Goal: Submit feedback/report problem: Submit feedback/report problem

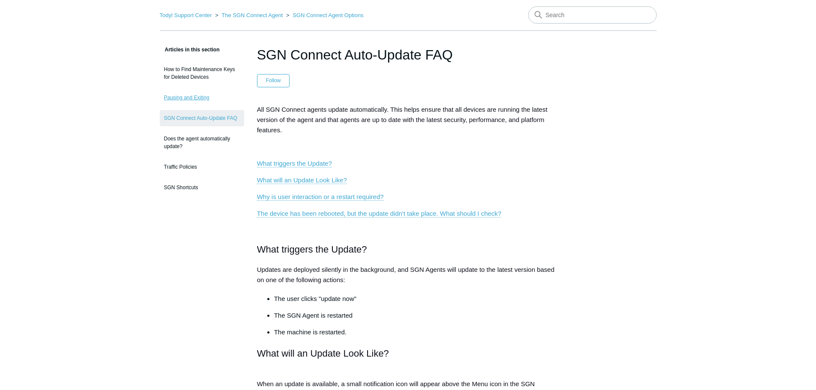
scroll to position [43, 0]
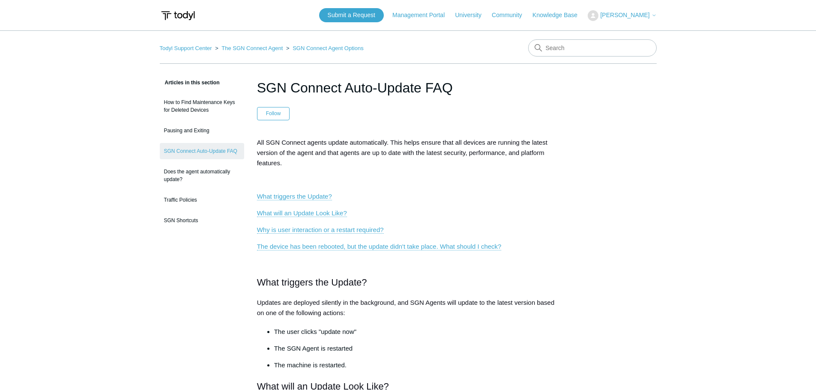
click at [570, 45] on input "Search" at bounding box center [592, 47] width 129 height 17
type input "SGN connect not updating"
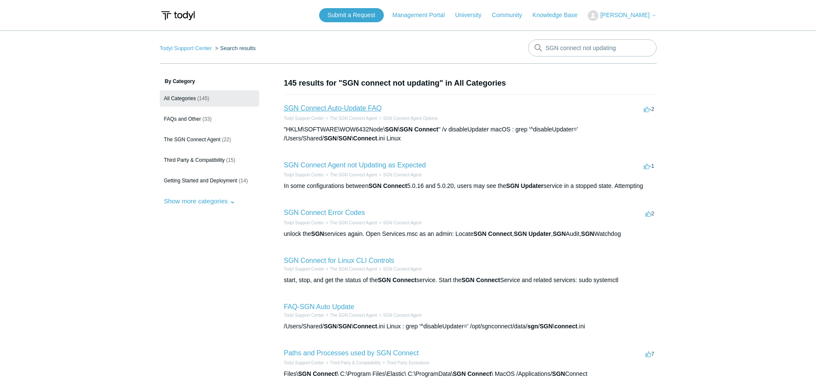
click at [337, 109] on link "SGN Connect Auto-Update FAQ" at bounding box center [333, 108] width 98 height 7
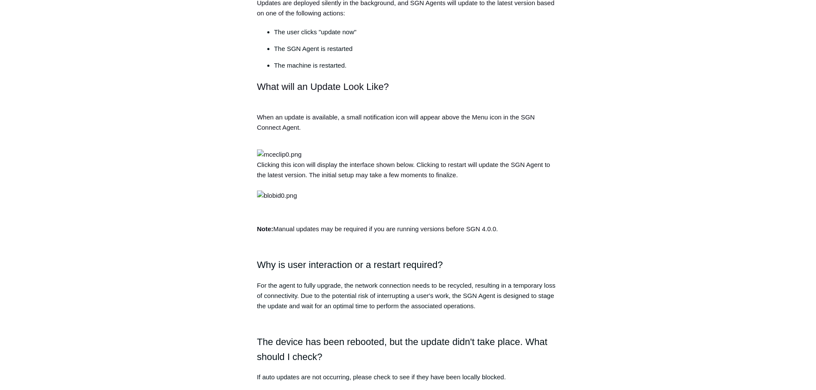
click at [355, 178] on p "Clicking this icon will display the interface shown below. Clicking to restart …" at bounding box center [408, 175] width 302 height 51
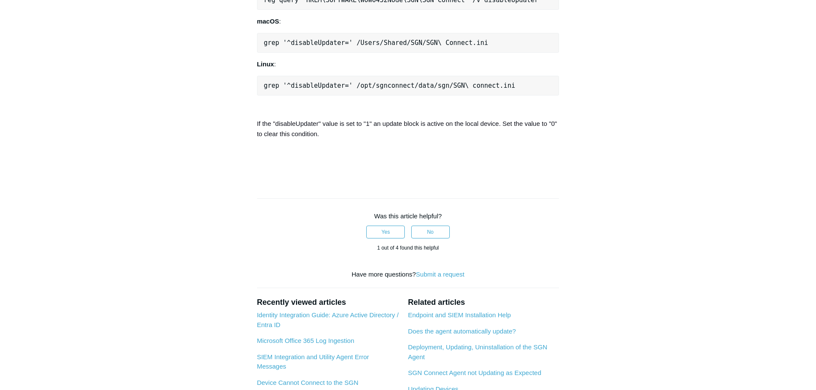
scroll to position [728, 0]
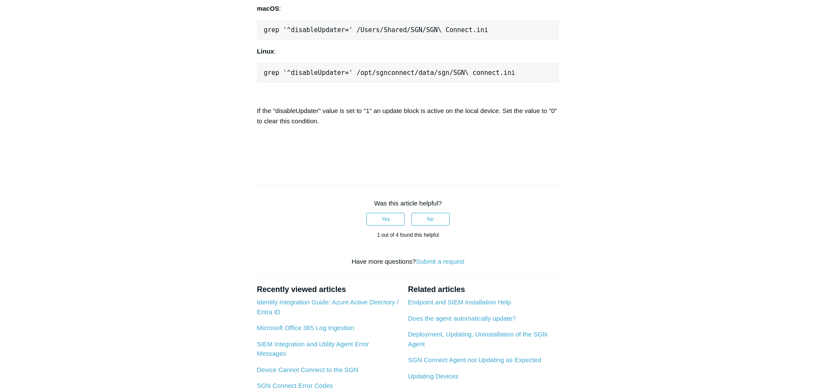
drag, startPoint x: 264, startPoint y: 169, endPoint x: 281, endPoint y: 164, distance: 17.5
drag, startPoint x: 302, startPoint y: 167, endPoint x: 447, endPoint y: 170, distance: 144.8
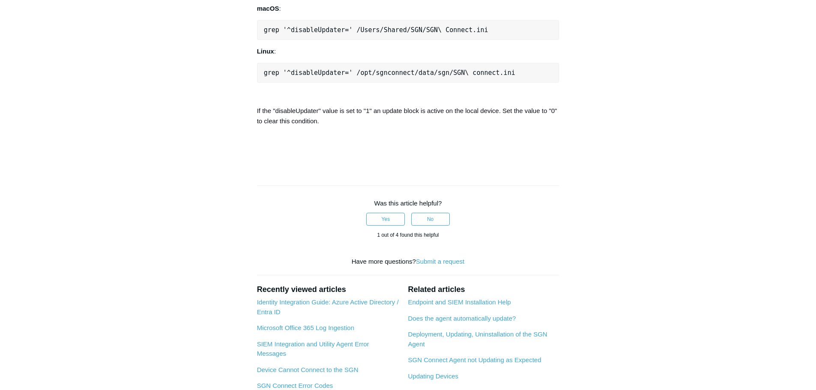
copy pre "HKLM\SOFTWARE\WOW6432Node\SGN\SGN Connect"
drag, startPoint x: 516, startPoint y: 171, endPoint x: 264, endPoint y: 166, distance: 252.0
copy pre "reg query "HKLM\SOFTWARE\WOW6432Node\SGN\SGN Connect" /v disableUpdater"
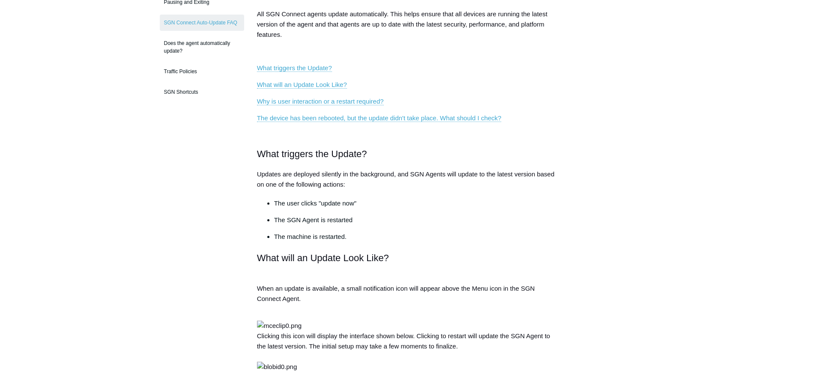
scroll to position [86, 0]
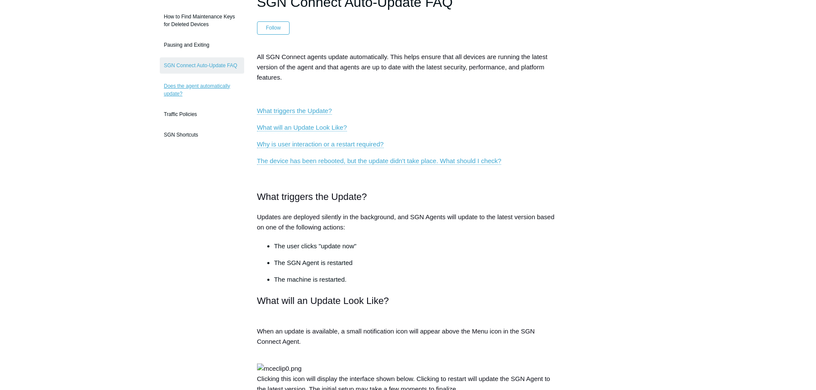
click at [189, 84] on link "Does the agent automatically update?" at bounding box center [202, 90] width 84 height 24
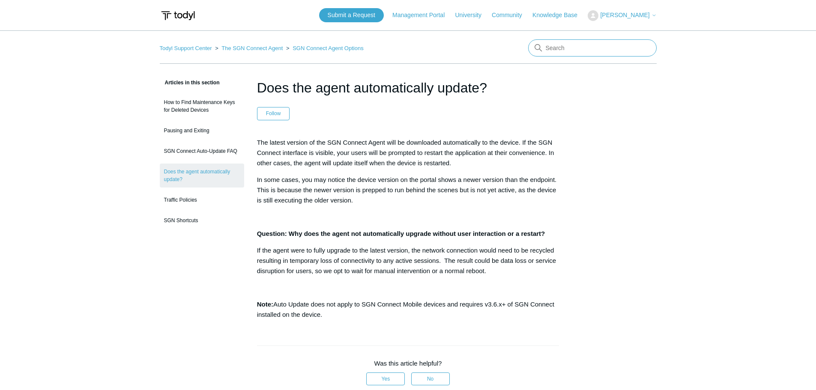
click at [568, 46] on input "Search" at bounding box center [592, 47] width 129 height 17
type input "SGN Connect outdated"
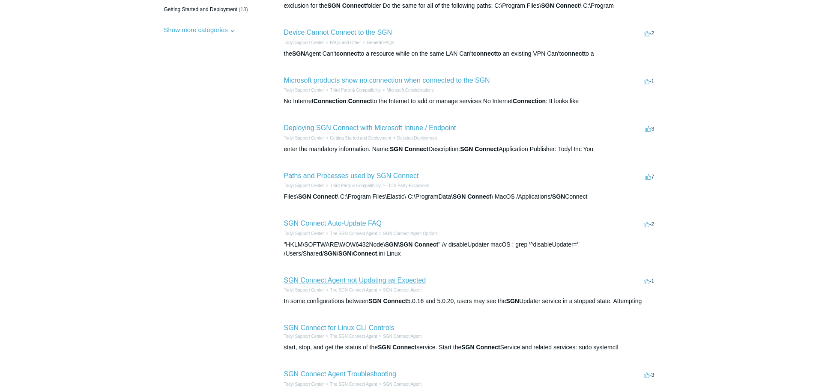
scroll to position [214, 0]
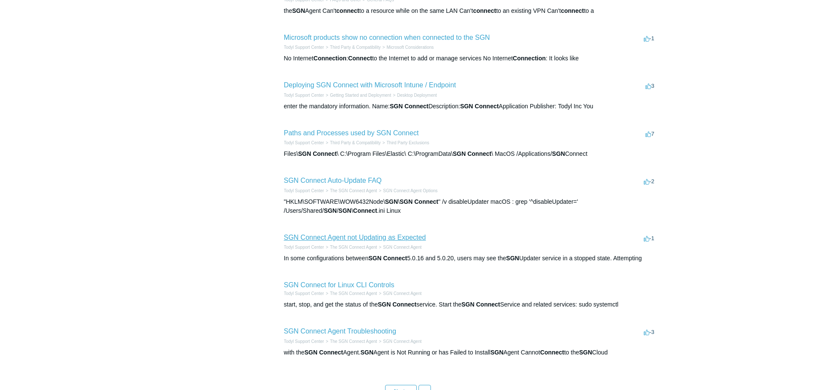
click at [340, 236] on link "SGN Connect Agent not Updating as Expected" at bounding box center [355, 237] width 142 height 7
drag, startPoint x: 609, startPoint y: 49, endPoint x: 561, endPoint y: 48, distance: 48.0
type input "SGN log files for troubleshooting updates"
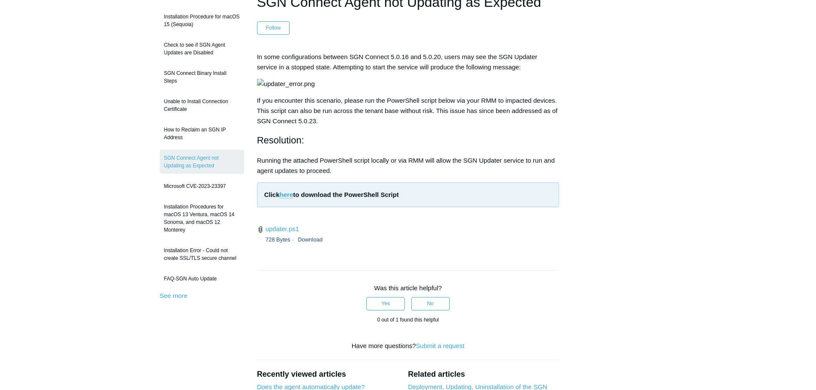
scroll to position [43, 0]
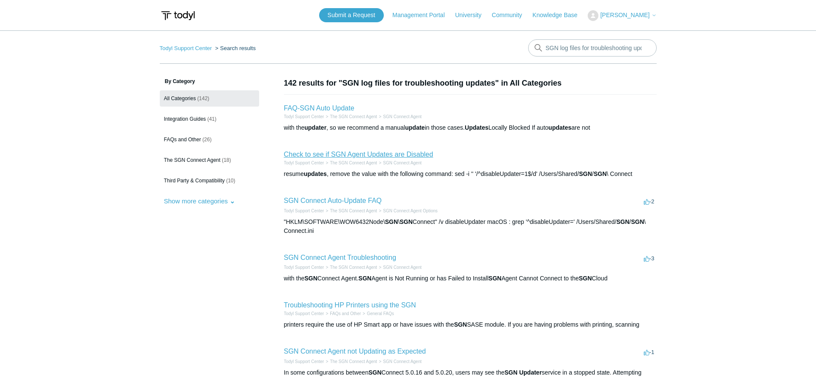
click at [358, 156] on link "Check to see if SGN Agent Updates are Disabled" at bounding box center [359, 154] width 150 height 7
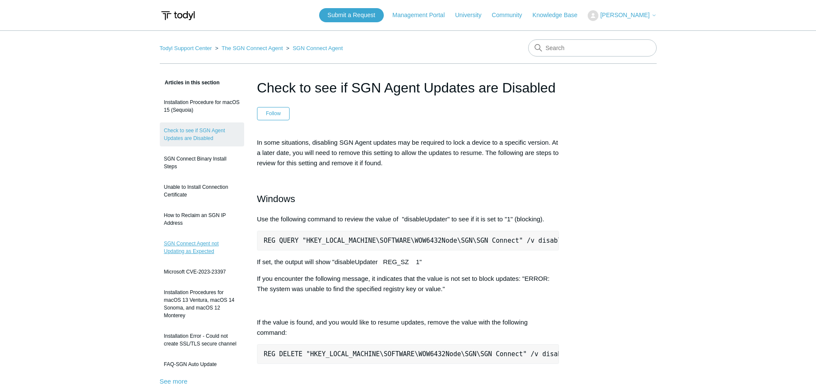
click at [200, 251] on link "SGN Connect Agent not Updating as Expected" at bounding box center [202, 248] width 84 height 24
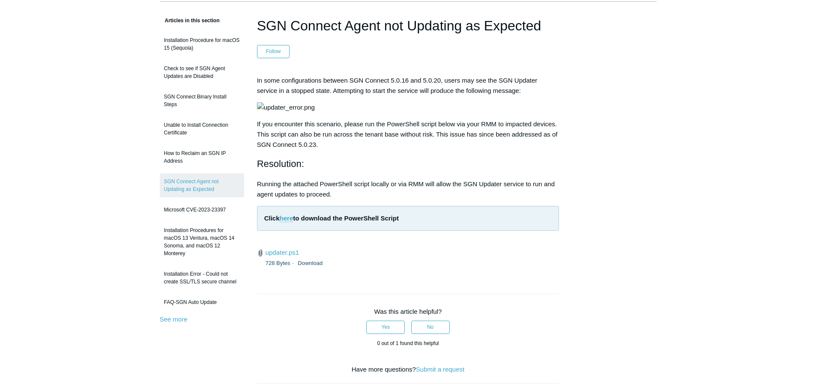
scroll to position [43, 0]
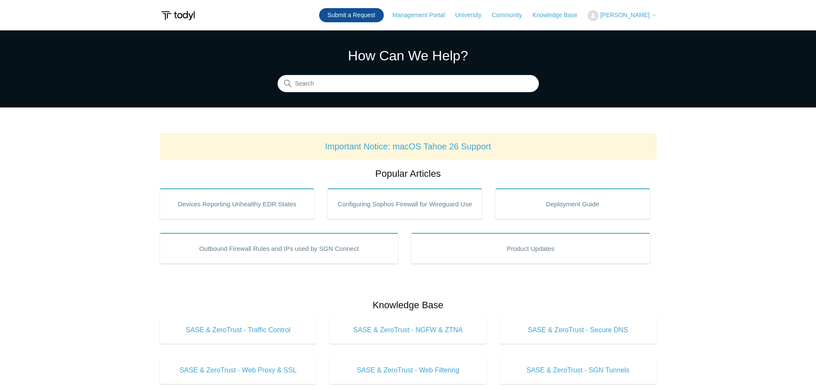
click at [384, 15] on link "Submit a Request" at bounding box center [351, 15] width 65 height 14
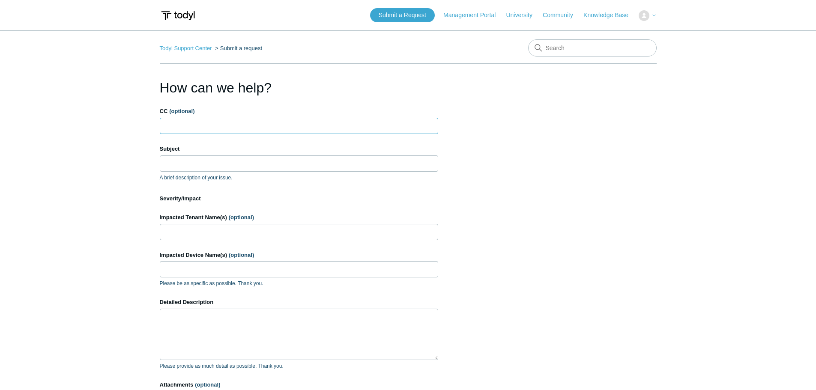
click at [196, 129] on input "CC (optional)" at bounding box center [299, 126] width 278 height 16
click at [194, 161] on input "Subject" at bounding box center [299, 164] width 278 height 16
type input "Agents"
type input "n"
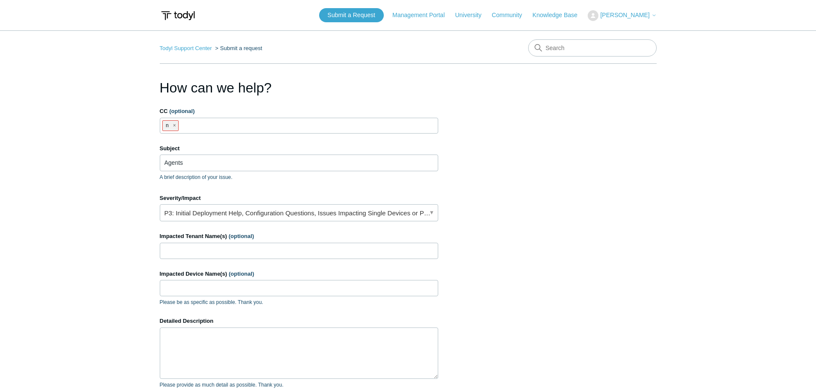
click at [172, 127] on li "n" at bounding box center [170, 125] width 16 height 11
click at [175, 126] on span "close" at bounding box center [174, 126] width 3 height 10
click at [204, 158] on input "Agents" at bounding box center [299, 163] width 278 height 16
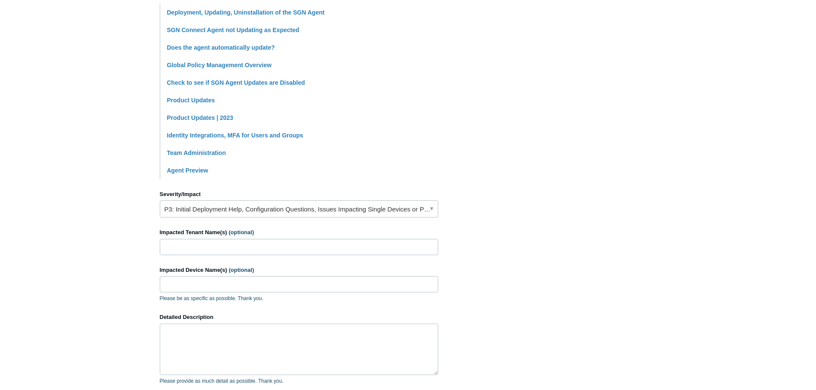
scroll to position [214, 0]
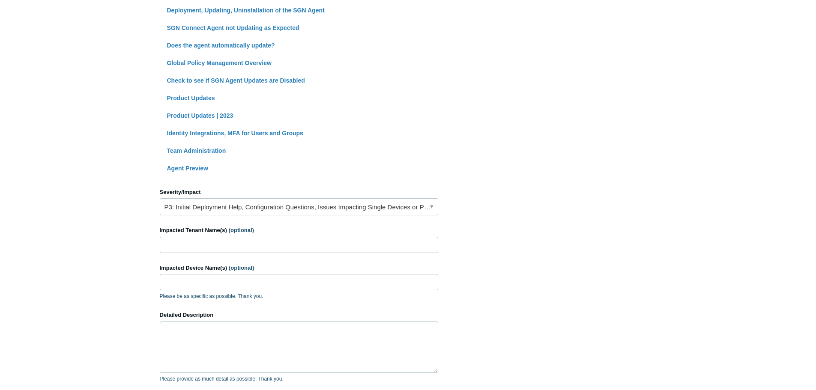
type input "Agents not updating across multiple tenants"
click at [237, 209] on link "P3: Initial Deployment Help, Configuration Questions, Issues Impacting Single D…" at bounding box center [299, 206] width 278 height 17
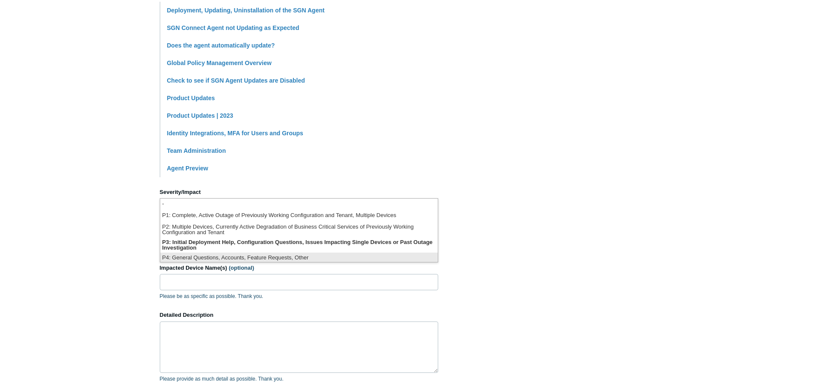
scroll to position [2, 0]
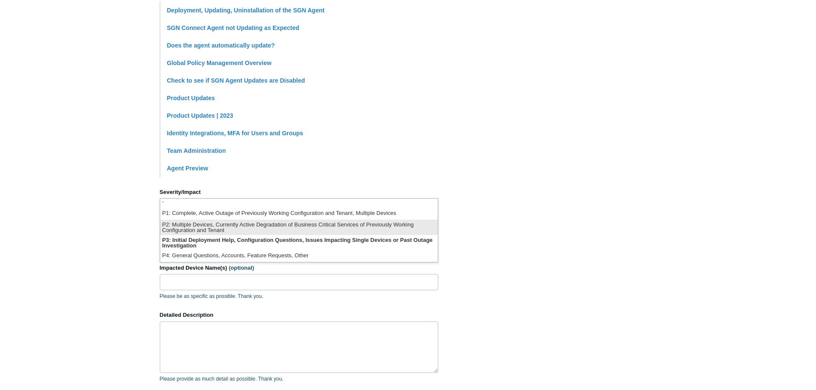
click at [209, 229] on li "P2: Multiple Devices, Currently Active Degradation of Business Critical Service…" at bounding box center [299, 227] width 278 height 15
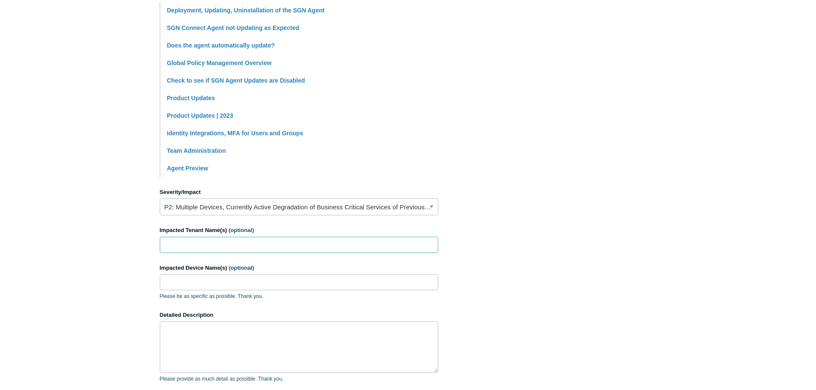
click at [224, 249] on input "Impacted Tenant Name(s) (optional)" at bounding box center [299, 245] width 278 height 16
type input "All Tenants"
click at [213, 277] on input "Impacted Device Name(s) (optional)" at bounding box center [299, 282] width 278 height 16
click at [198, 281] on input "Impacted Device Name(s) (optional)" at bounding box center [299, 282] width 278 height 16
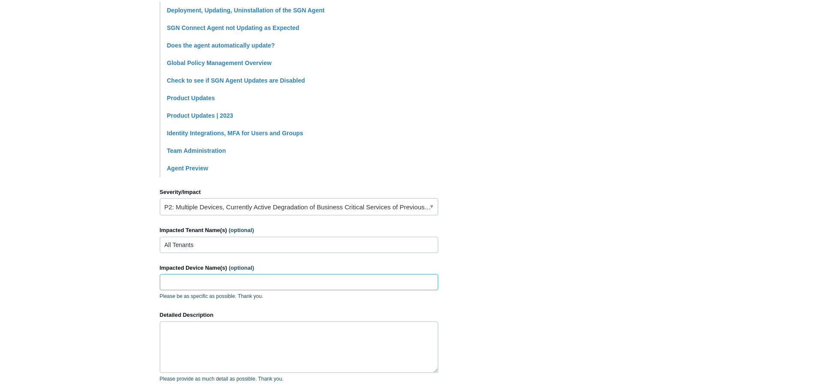
paste input "SWM-DAN-0122-01"
paste input "DESKTOP-I66IM5Q"
type input "SWM-DAN-0122-01, DESKTOP-I66IM5Q are some examples from different tenants"
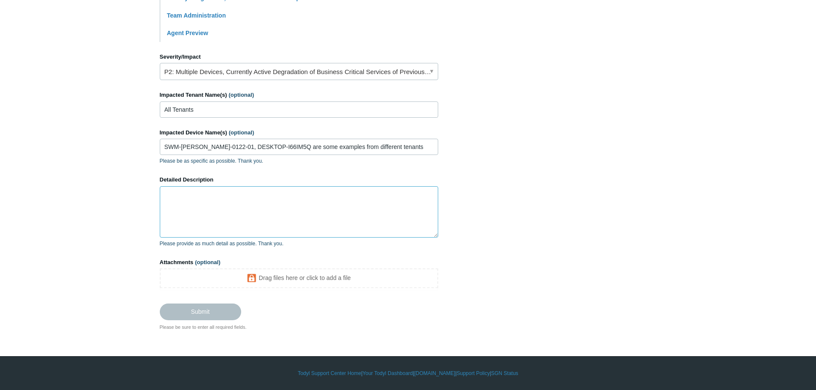
drag, startPoint x: 205, startPoint y: 210, endPoint x: 210, endPoint y: 210, distance: 4.7
click at [206, 210] on textarea "Detailed Description" at bounding box center [299, 211] width 278 height 51
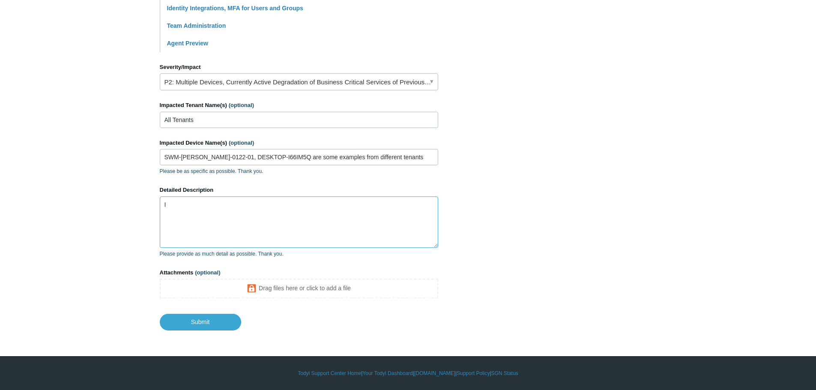
scroll to position [339, 0]
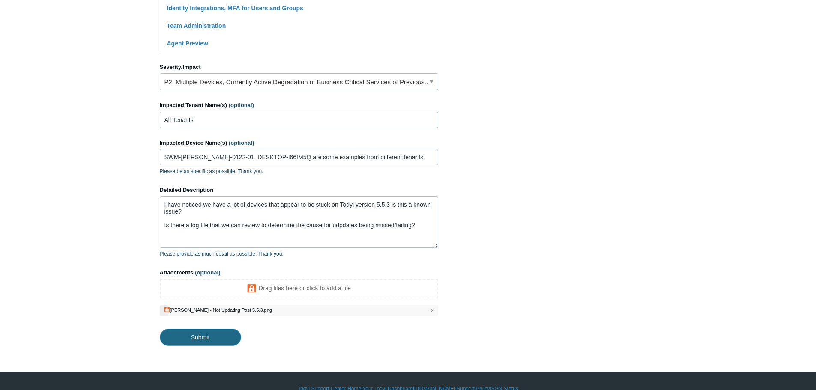
click at [223, 335] on input "Submit" at bounding box center [200, 337] width 81 height 17
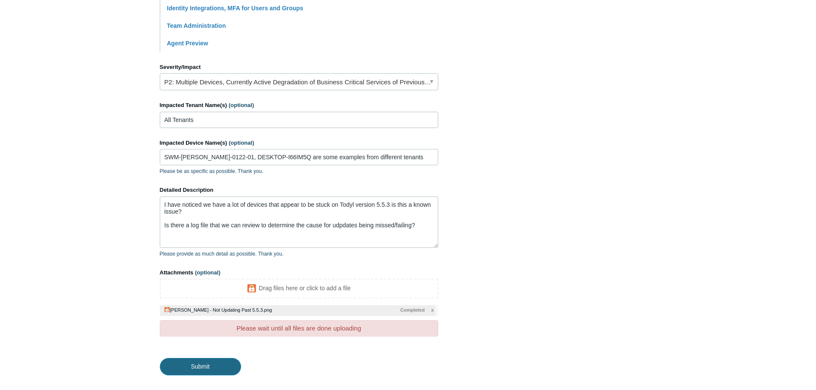
click at [232, 365] on input "Submit" at bounding box center [200, 366] width 81 height 17
type textarea "I have noticed we have a lot of devices that appear to be stuck on Todyl versio…"
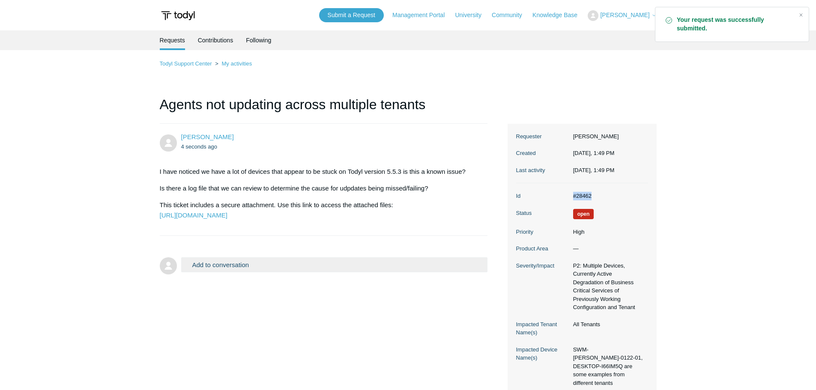
drag, startPoint x: 569, startPoint y: 197, endPoint x: 596, endPoint y: 198, distance: 26.6
click at [596, 198] on dl "Id #28462 Status Open Priority High Product Area — Severity/Impact P2: Multiple…" at bounding box center [582, 289] width 132 height 213
copy dl "#28462"
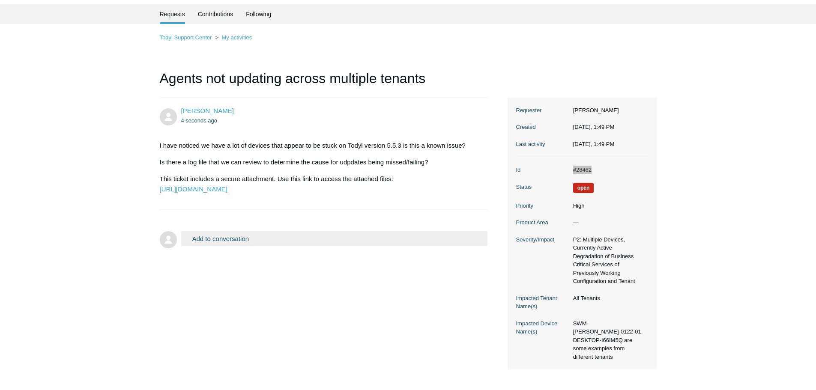
scroll to position [57, 0]
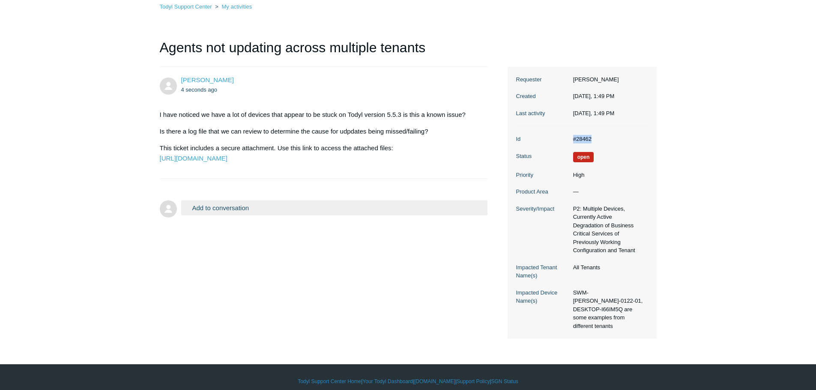
click at [605, 136] on dd "#28462" at bounding box center [608, 139] width 79 height 9
drag, startPoint x: 606, startPoint y: 139, endPoint x: 565, endPoint y: 139, distance: 41.1
click at [565, 139] on dl "Id #28462 Status Open Priority High Product Area — Severity/Impact P2: Multiple…" at bounding box center [582, 232] width 132 height 213
copy dl "#28462"
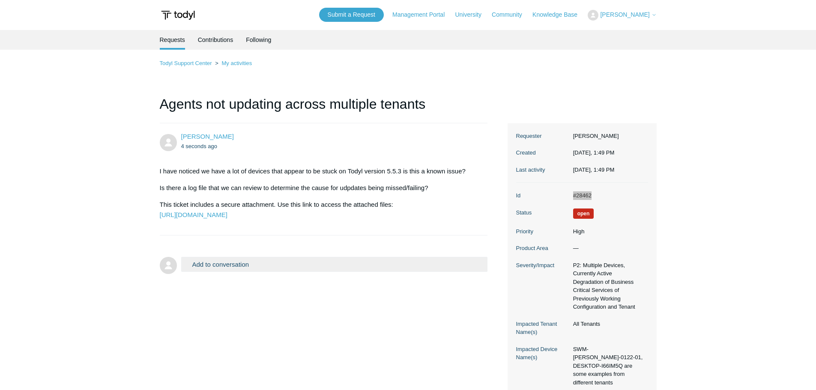
scroll to position [0, 0]
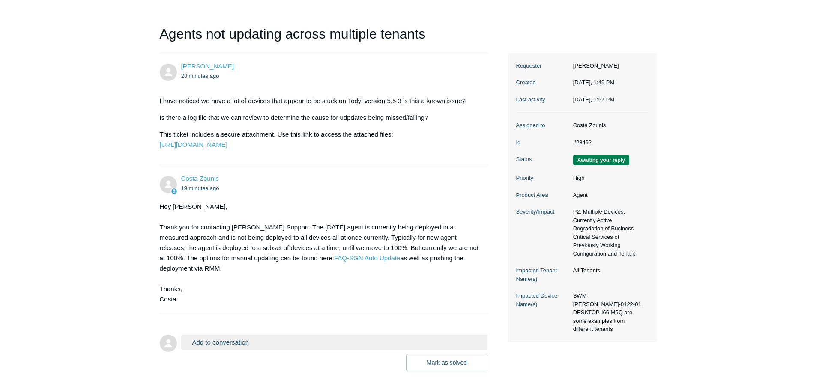
scroll to position [86, 0]
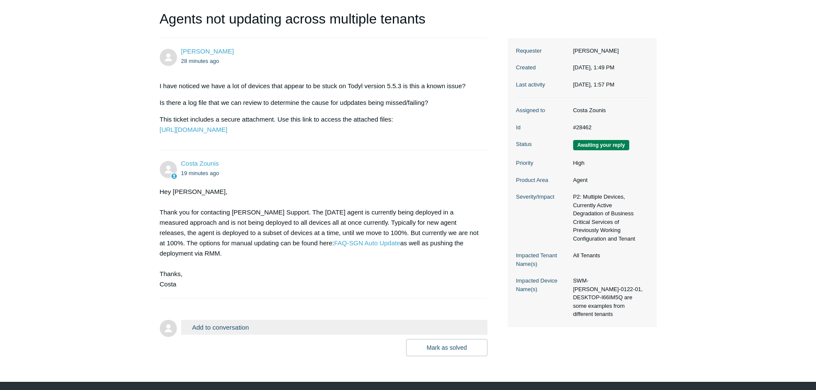
click at [228, 335] on button "Add to conversation" at bounding box center [334, 327] width 307 height 15
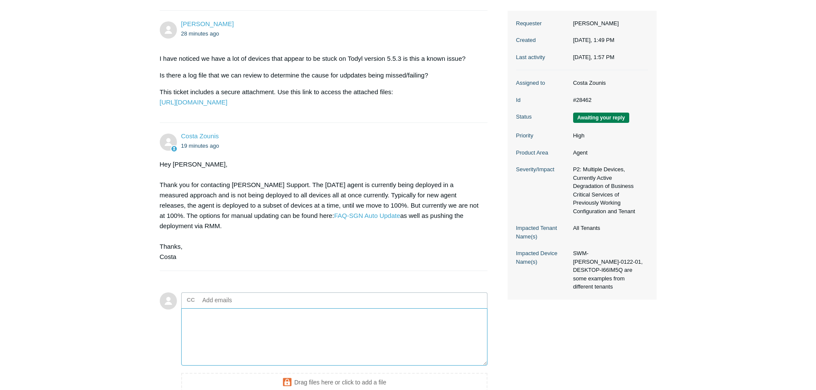
scroll to position [129, 0]
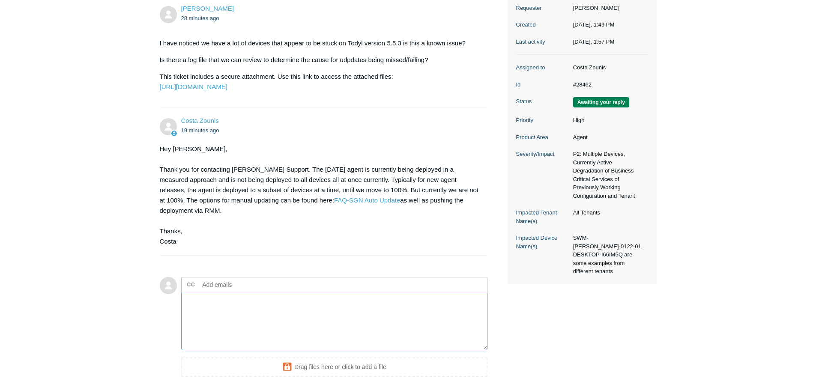
click at [234, 318] on textarea "Add your reply" at bounding box center [334, 322] width 307 height 58
type textarea "S"
click at [212, 330] on textarea "Add your reply" at bounding box center [334, 322] width 307 height 58
click at [295, 318] on textarea "Costa, So are you suggesting that this is normal and there is no action require…" at bounding box center [334, 322] width 307 height 58
click at [314, 323] on textarea "Costa, So are you suggesting that this is normal for devices to just stay on ve…" at bounding box center [334, 322] width 307 height 58
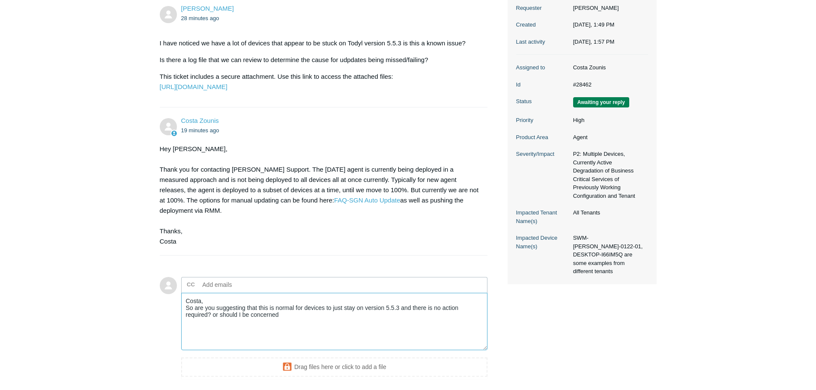
drag, startPoint x: 307, startPoint y: 324, endPoint x: 213, endPoint y: 323, distance: 94.3
click at [213, 323] on textarea "Costa, So are you suggesting that this is normal for devices to just stay on ve…" at bounding box center [334, 322] width 307 height 58
click at [384, 325] on textarea "Costa, So what you are suggesting is that this is normal for devices to just st…" at bounding box center [334, 322] width 307 height 58
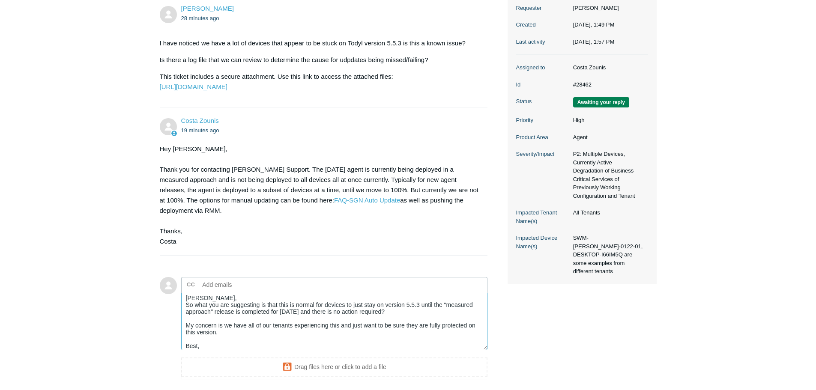
scroll to position [10, 0]
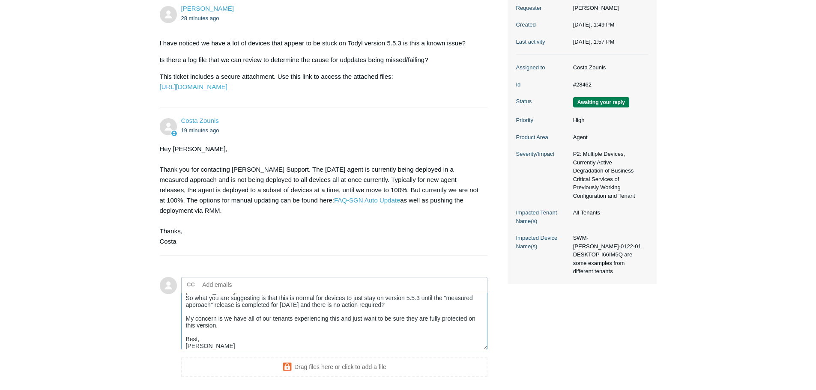
click at [230, 341] on textarea "Costa, So what you are suggesting is that this is normal for devices to just st…" at bounding box center [334, 322] width 307 height 58
click at [230, 338] on textarea "Costa, So what you are suggesting is that this is normal for devices to just st…" at bounding box center [334, 322] width 307 height 58
click at [376, 319] on textarea "Costa, So what you are suggesting is that this is normal for devices to just st…" at bounding box center [334, 322] width 307 height 58
click at [395, 318] on textarea "Costa, So what you are suggesting is that this is normal for devices to just st…" at bounding box center [334, 322] width 307 height 58
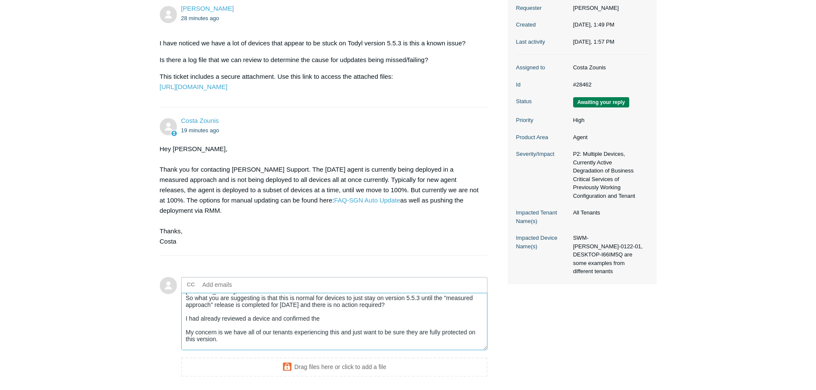
click at [336, 332] on textarea "Costa, So what you are suggesting is that this is normal for devices to just st…" at bounding box center [334, 322] width 307 height 58
paste textarea "Windows: reg query "HKLM\SOFTWARE\WOW6432Node\SGN\SGN Connect" /v disableUpdater"
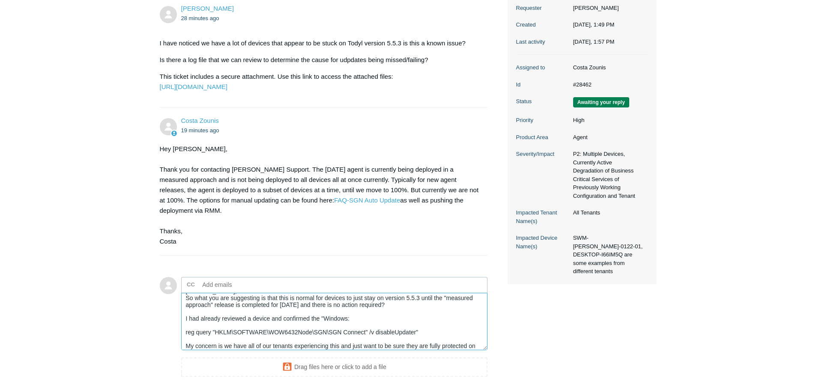
click at [184, 343] on textarea "Costa, So what you are suggesting is that this is normal for devices to just st…" at bounding box center [334, 322] width 307 height 58
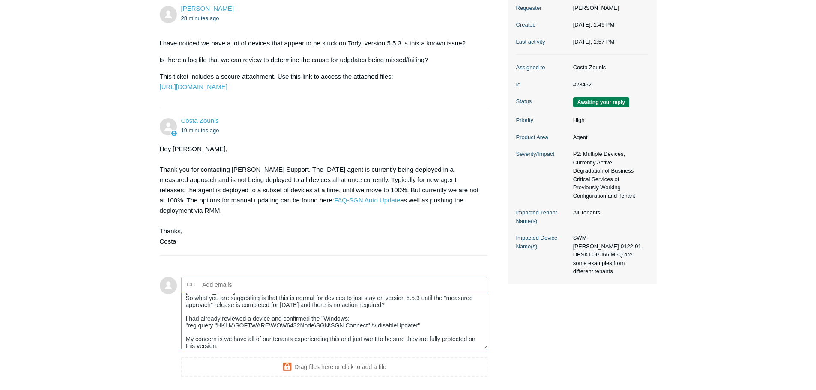
click at [386, 329] on textarea "Costa, So what you are suggesting is that this is normal for devices to just st…" at bounding box center [334, 322] width 307 height 58
click at [251, 329] on textarea "Costa, So what you are suggesting is that this is normal for devices to just st…" at bounding box center [334, 322] width 307 height 58
drag, startPoint x: 312, startPoint y: 328, endPoint x: 279, endPoint y: 327, distance: 33.0
click at [279, 327] on textarea "Costa, So what you are suggesting is that this is normal for devices to just st…" at bounding box center [334, 322] width 307 height 58
paste textarea "66IM5Q"
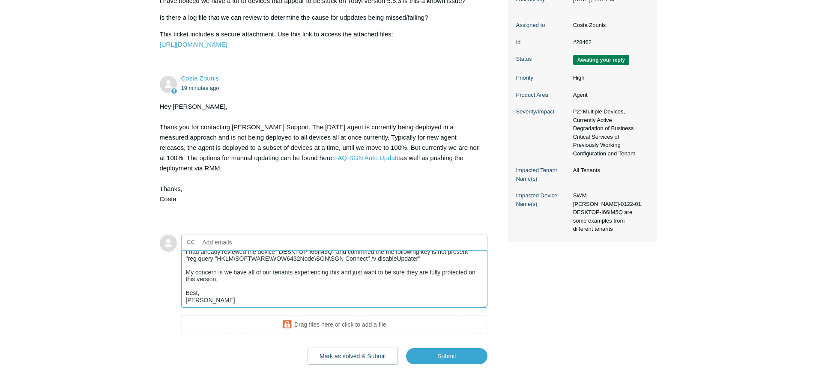
scroll to position [171, 0]
click at [220, 286] on textarea "Costa, So what you are suggesting is that this is normal for devices to just st…" at bounding box center [334, 279] width 307 height 58
click at [197, 290] on textarea "Costa, So what you are suggesting is that this is normal for devices to just st…" at bounding box center [334, 279] width 307 height 58
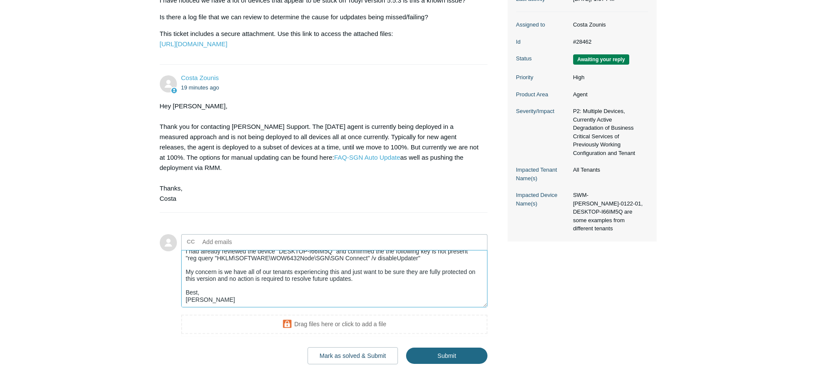
type textarea "Costa, So what you are suggesting is that this is normal for devices to just st…"
click at [445, 364] on input "Submit" at bounding box center [446, 356] width 81 height 17
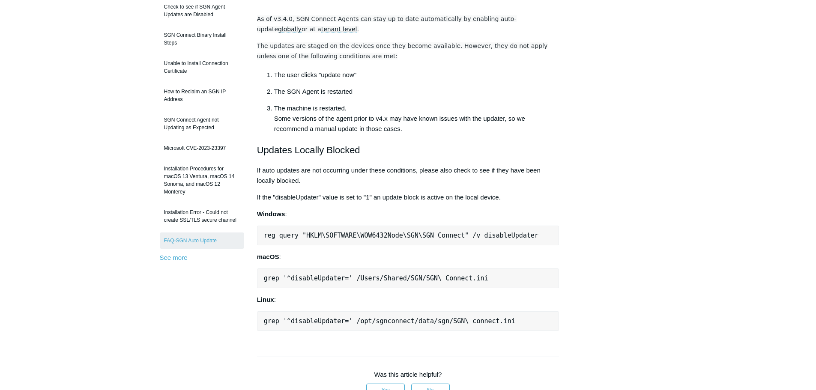
scroll to position [129, 0]
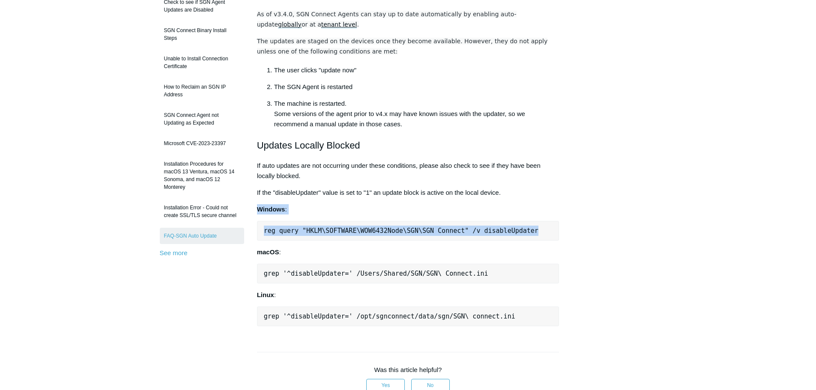
drag, startPoint x: 253, startPoint y: 205, endPoint x: 551, endPoint y: 231, distance: 299.8
click at [551, 231] on article "FAQ-SGN Auto Update Follow Not yet followed by anyone As of v3.4.0, SGN Connect…" at bounding box center [408, 284] width 328 height 670
copy div "Windows : reg query "HKLM\SOFTWARE\WOW6432Node\SGN\SGN Connect" /v disableUpdat…"
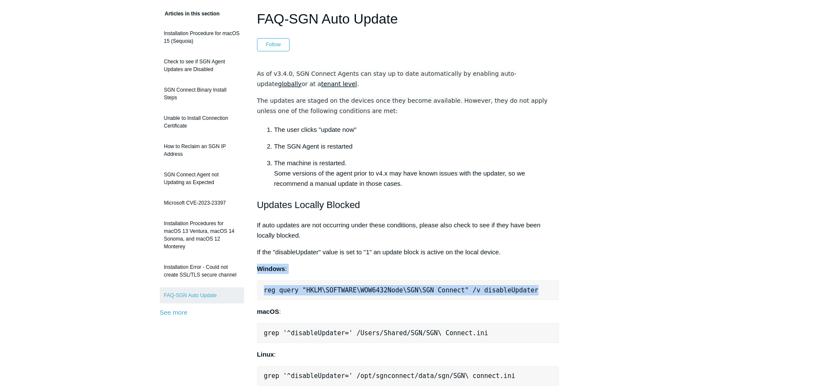
scroll to position [0, 0]
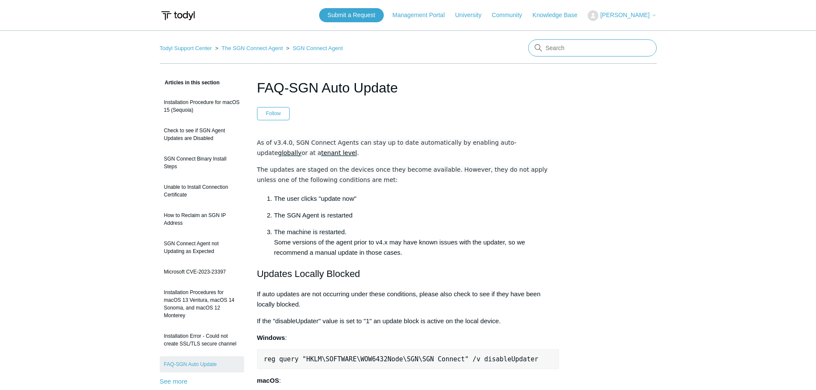
click at [578, 54] on input "Search" at bounding box center [592, 47] width 129 height 17
type input "why are todyl logs encrypted"
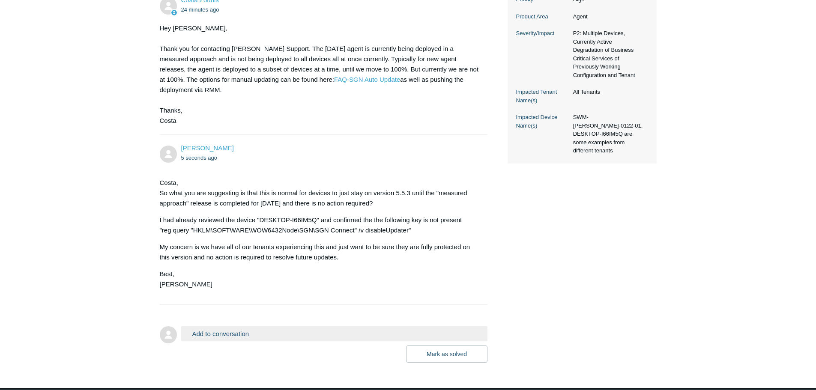
scroll to position [257, 0]
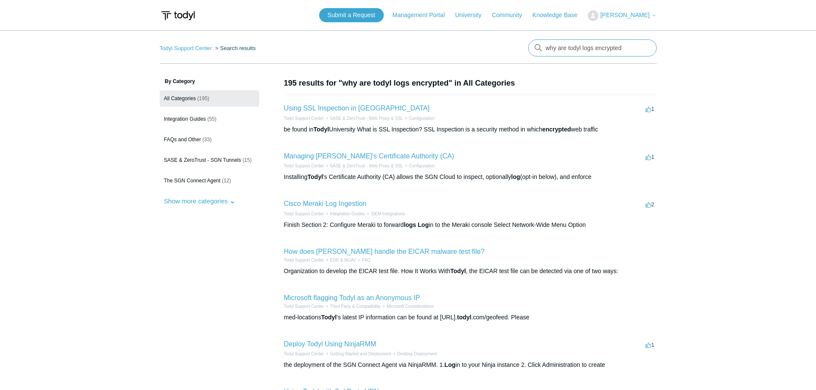
drag, startPoint x: 619, startPoint y: 48, endPoint x: 438, endPoint y: 48, distance: 180.4
click at [438, 48] on nav "Todyl Support Center Search results why are todyl logs encrypted" at bounding box center [408, 51] width 497 height 24
type input "d"
type input "review log file"
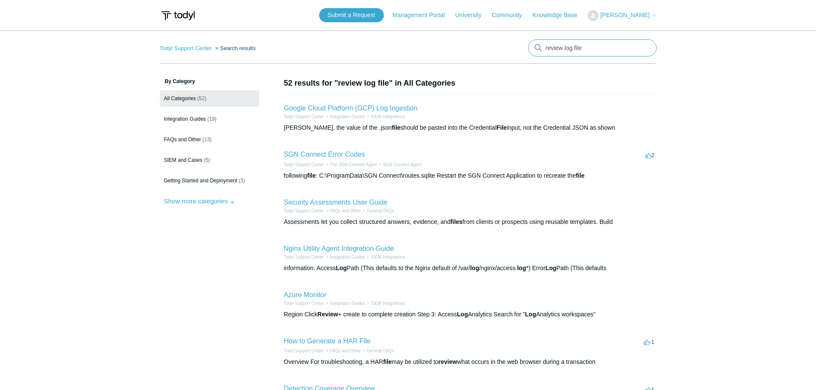
drag, startPoint x: 597, startPoint y: 44, endPoint x: 411, endPoint y: 57, distance: 186.0
click at [446, 44] on nav "Todyl Support Center Search results review log file" at bounding box center [408, 51] width 497 height 24
type input "\"
click at [644, 47] on input "\" at bounding box center [592, 47] width 129 height 17
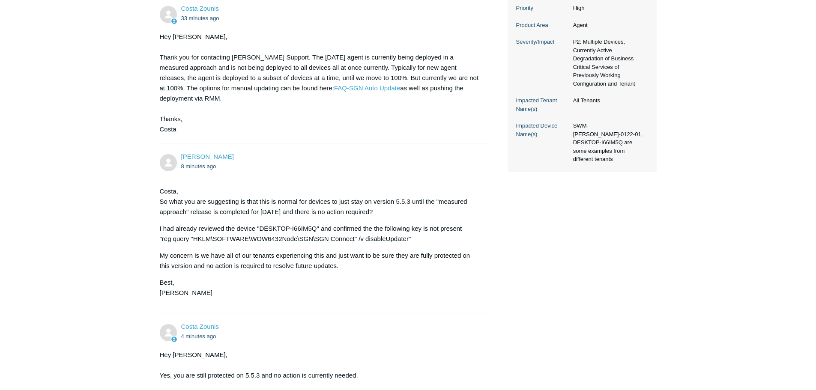
scroll to position [228, 0]
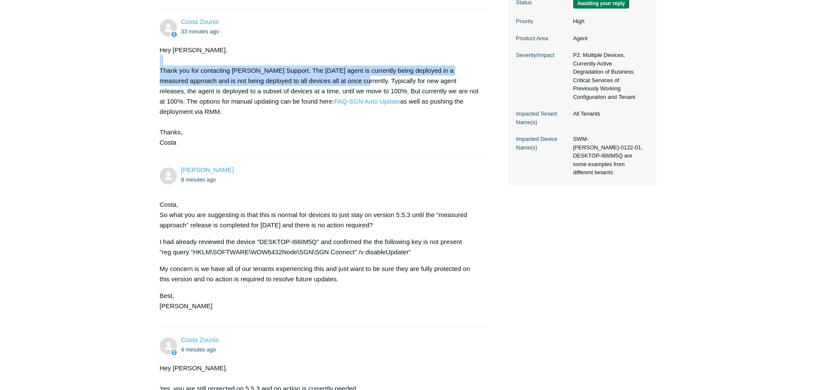
drag, startPoint x: 230, startPoint y: 84, endPoint x: 330, endPoint y: 103, distance: 102.6
click at [330, 103] on div "Hey [PERSON_NAME], Thank you for contacting Todyl Support. The [DATE] agent is …" at bounding box center [320, 96] width 320 height 103
click at [291, 90] on div "Hey [PERSON_NAME], Thank you for contacting Todyl Support. The [DATE] agent is …" at bounding box center [320, 96] width 320 height 103
drag, startPoint x: 276, startPoint y: 89, endPoint x: 330, endPoint y: 102, distance: 55.5
click at [330, 102] on div "Hey [PERSON_NAME], Thank you for contacting Todyl Support. The [DATE] agent is …" at bounding box center [320, 96] width 320 height 103
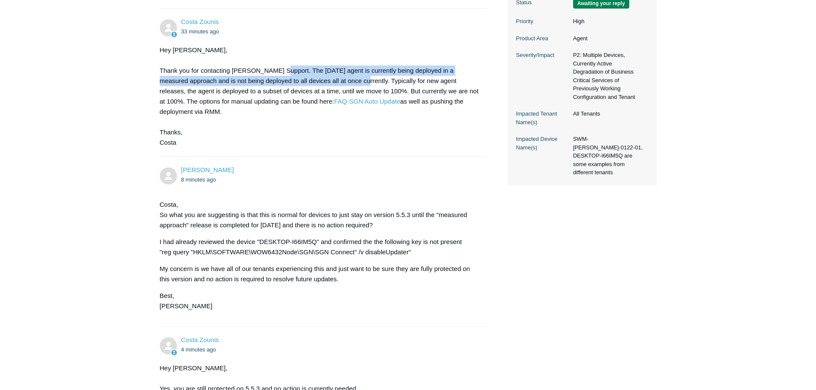
copy div "The [DATE] agent is currently being deployed in a measured approach and is not …"
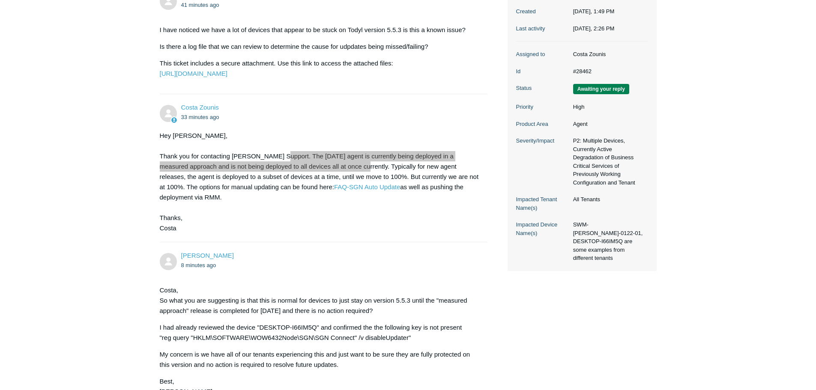
scroll to position [99, 0]
